Goal: Task Accomplishment & Management: Manage account settings

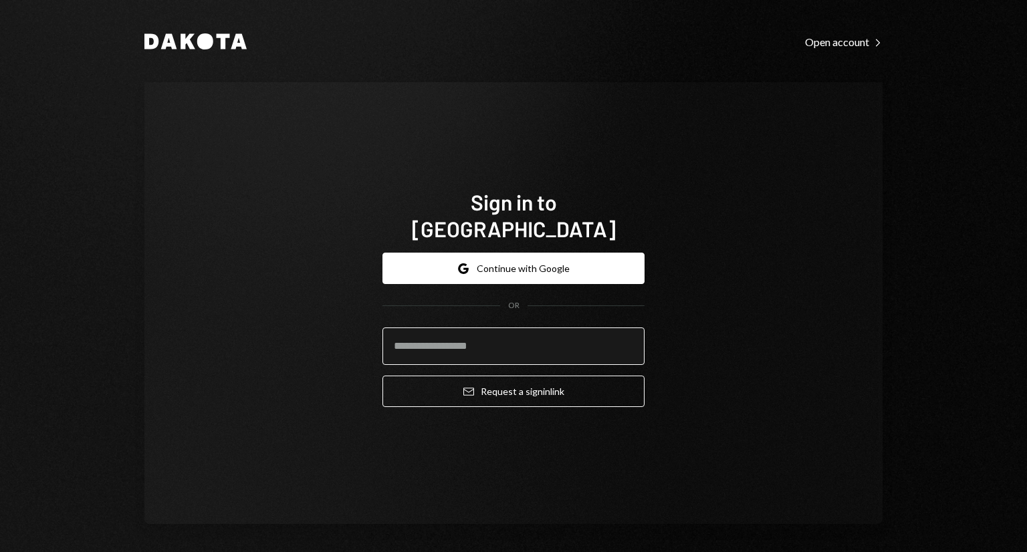
click at [530, 339] on input "email" at bounding box center [514, 346] width 262 height 37
drag, startPoint x: 496, startPoint y: 339, endPoint x: 268, endPoint y: 372, distance: 231.1
click at [268, 372] on div "**********" at bounding box center [513, 303] width 738 height 442
paste input "*********"
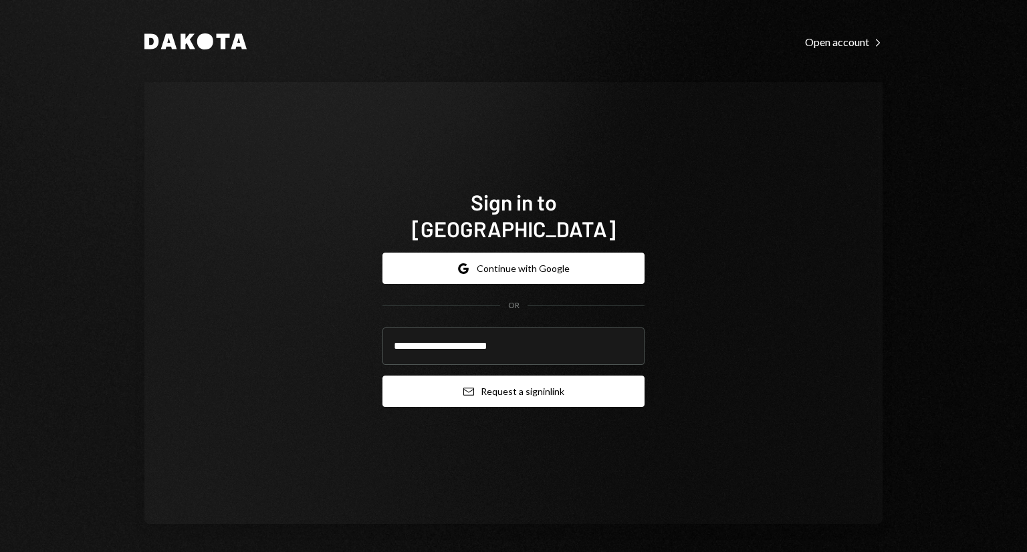
type input "**********"
click at [571, 376] on button "Email Request a sign in link" at bounding box center [514, 391] width 262 height 31
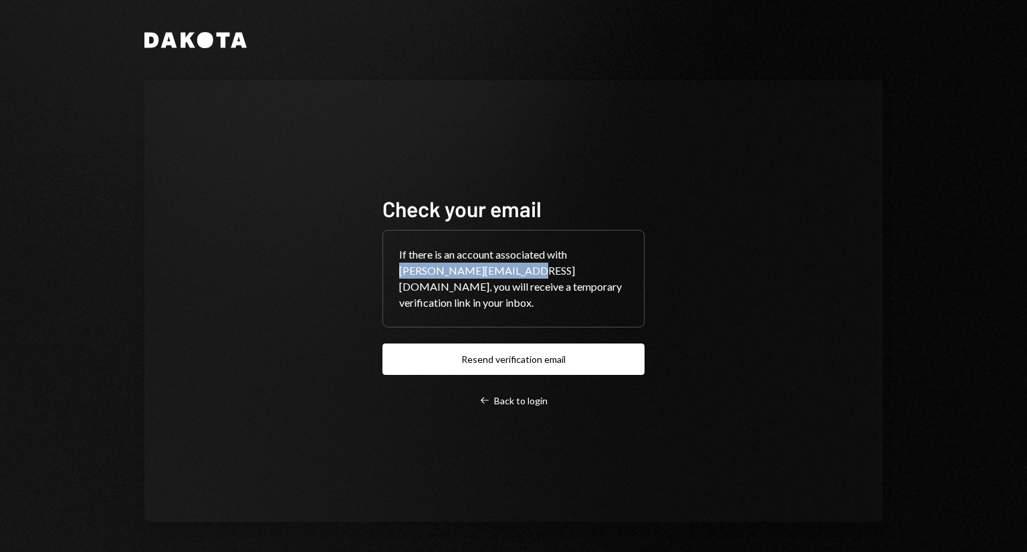
drag, startPoint x: 396, startPoint y: 284, endPoint x: 511, endPoint y: 278, distance: 115.2
click at [511, 278] on div "If there is an account associated with mariya@interim-cfos.com, you will receiv…" at bounding box center [513, 279] width 261 height 96
copy div "mariya@interim-cfos.com"
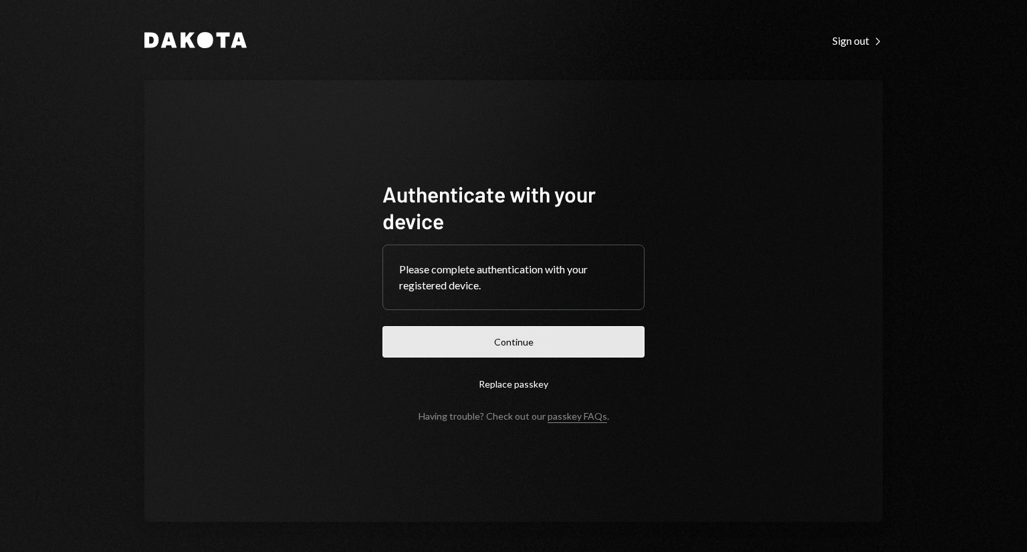
click at [553, 340] on button "Continue" at bounding box center [514, 341] width 262 height 31
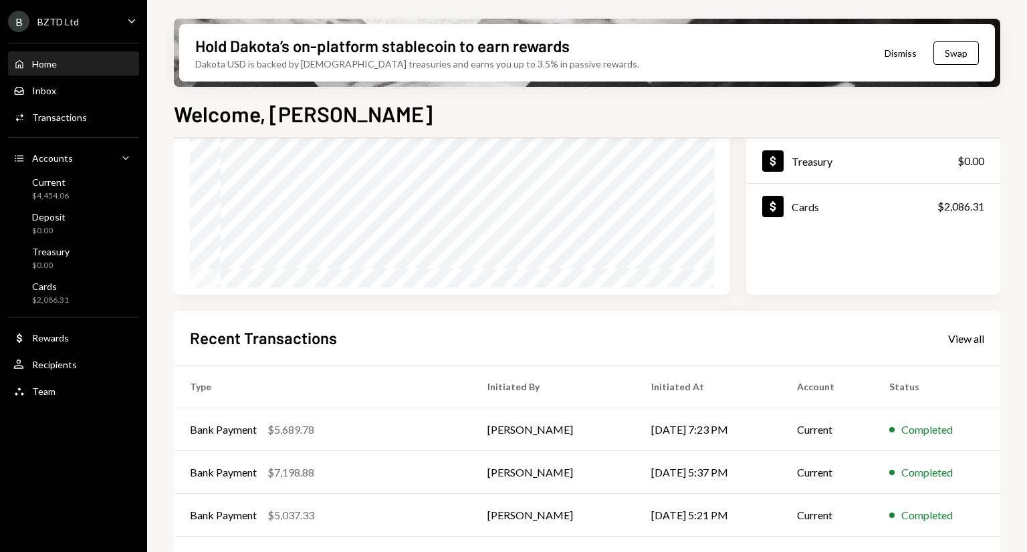
scroll to position [54, 0]
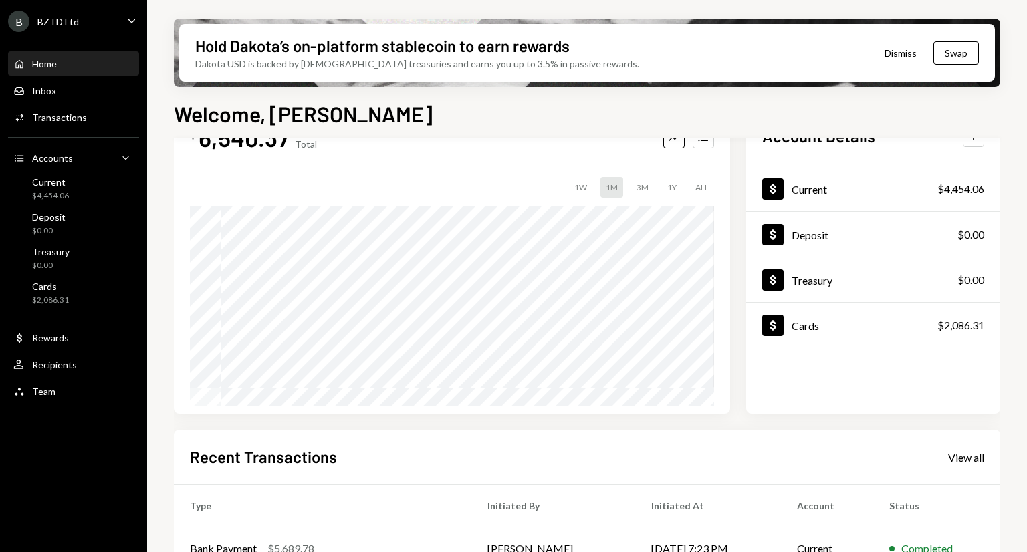
click at [972, 457] on div "View all" at bounding box center [966, 457] width 36 height 13
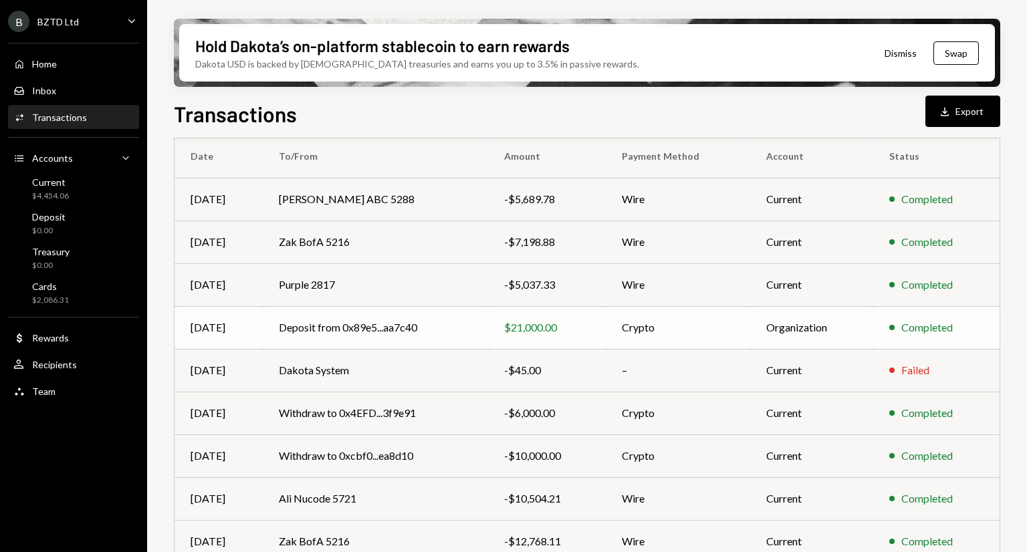
scroll to position [142, 0]
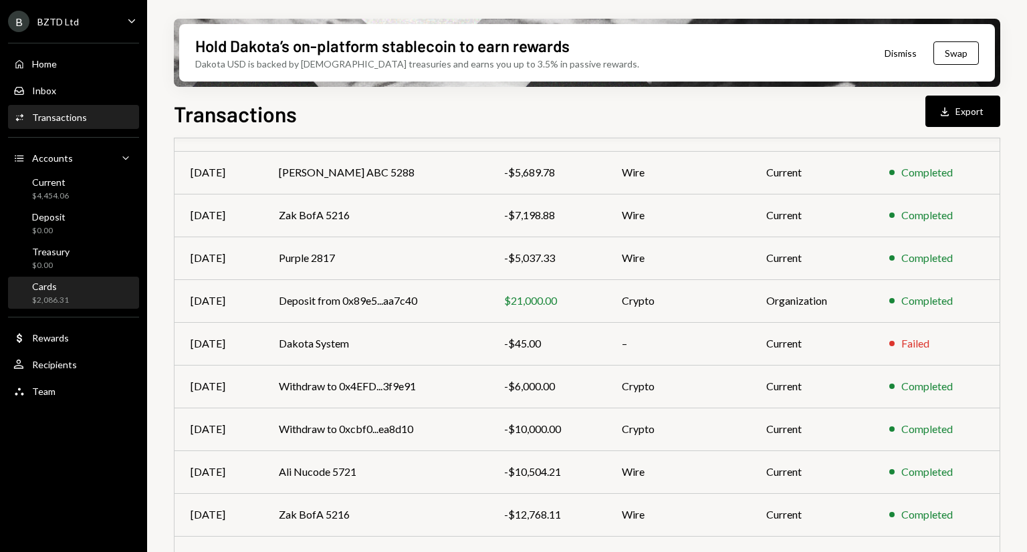
click at [88, 284] on div "Cards $2,086.31" at bounding box center [73, 293] width 120 height 25
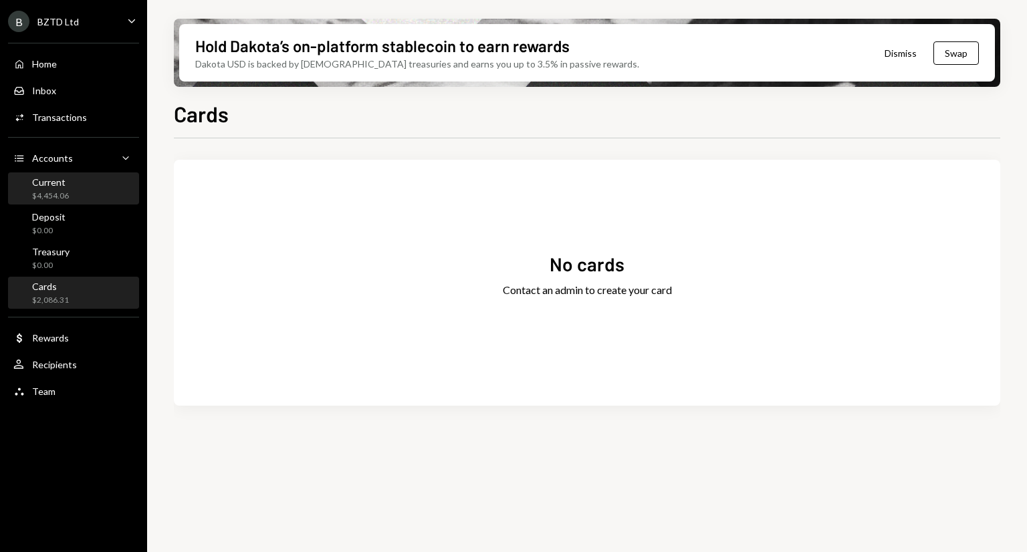
click at [74, 188] on div "Current $4,454.06" at bounding box center [73, 189] width 120 height 25
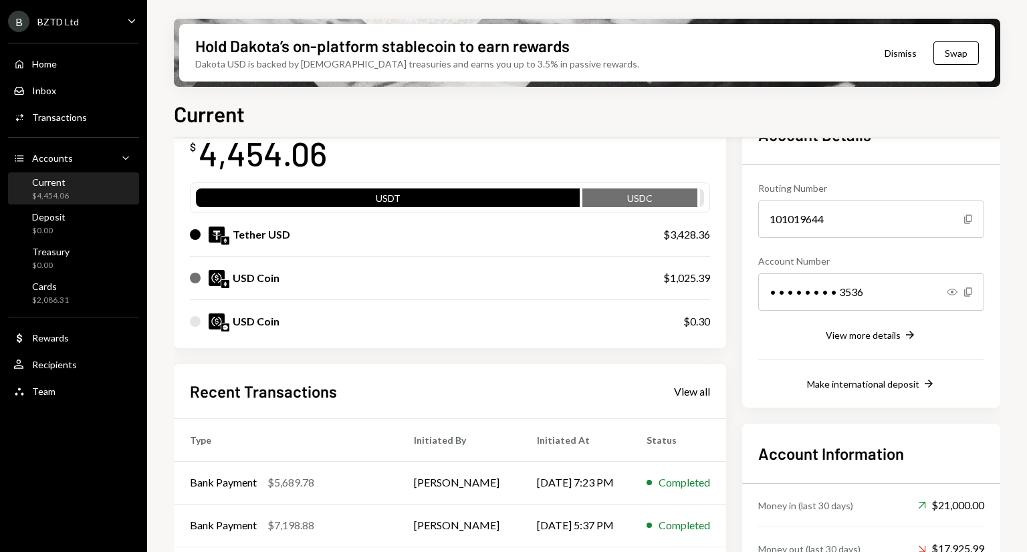
scroll to position [230, 0]
